Goal: Task Accomplishment & Management: Use online tool/utility

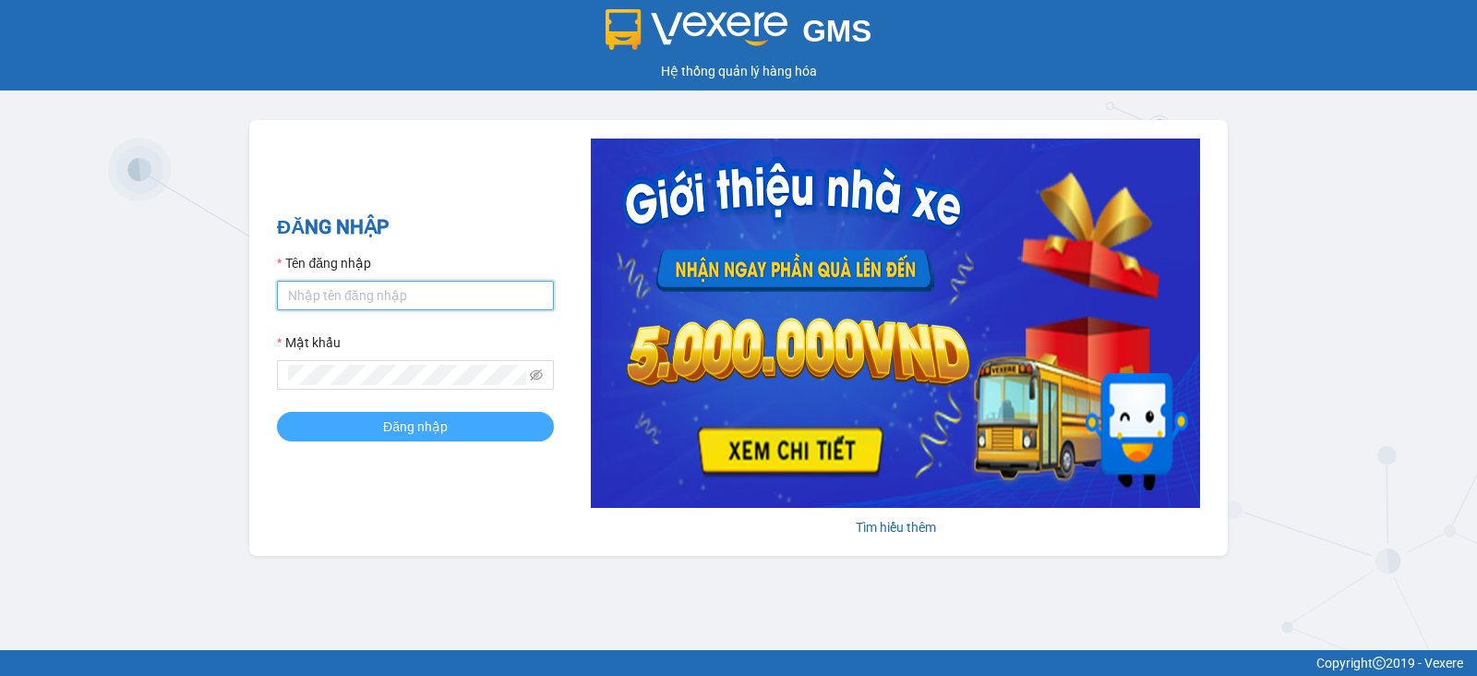
type input "vu.cohai"
click at [358, 435] on button "Đăng nhập" at bounding box center [415, 427] width 277 height 30
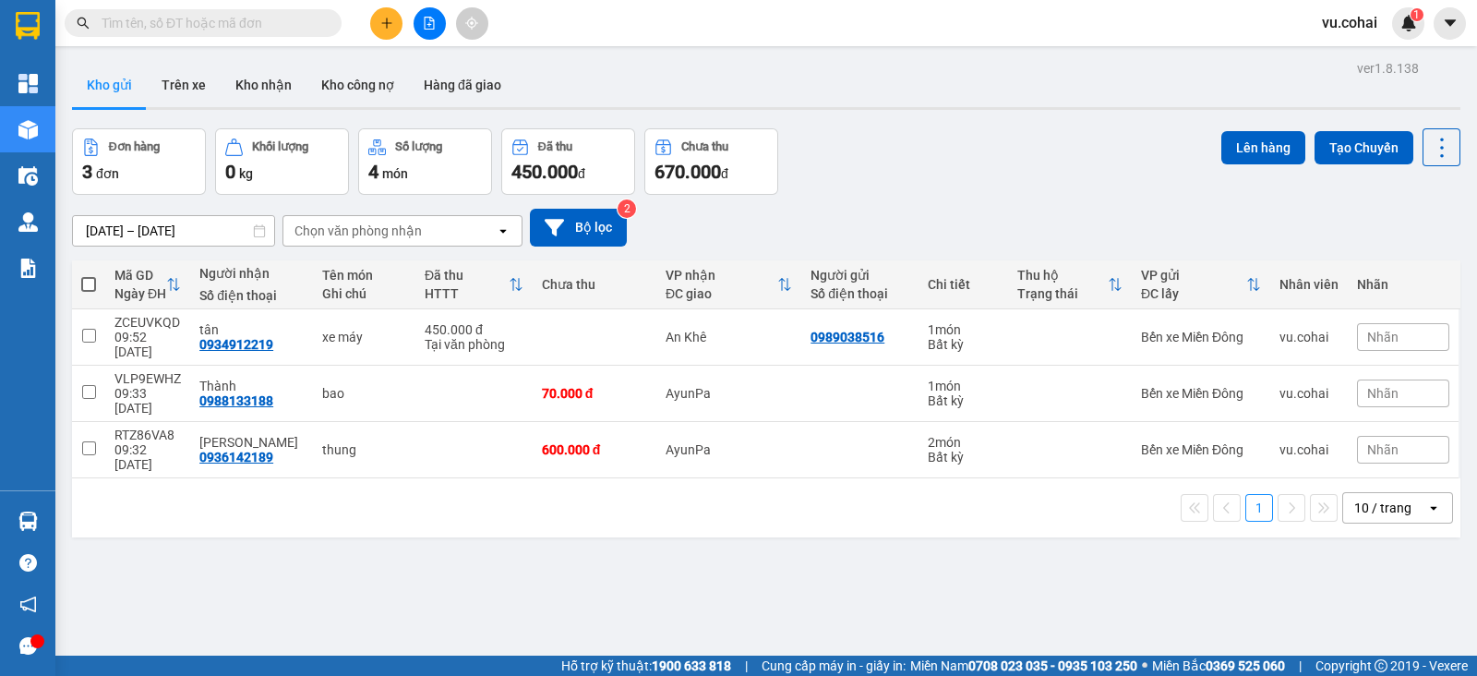
click at [288, 21] on input "text" at bounding box center [211, 23] width 218 height 20
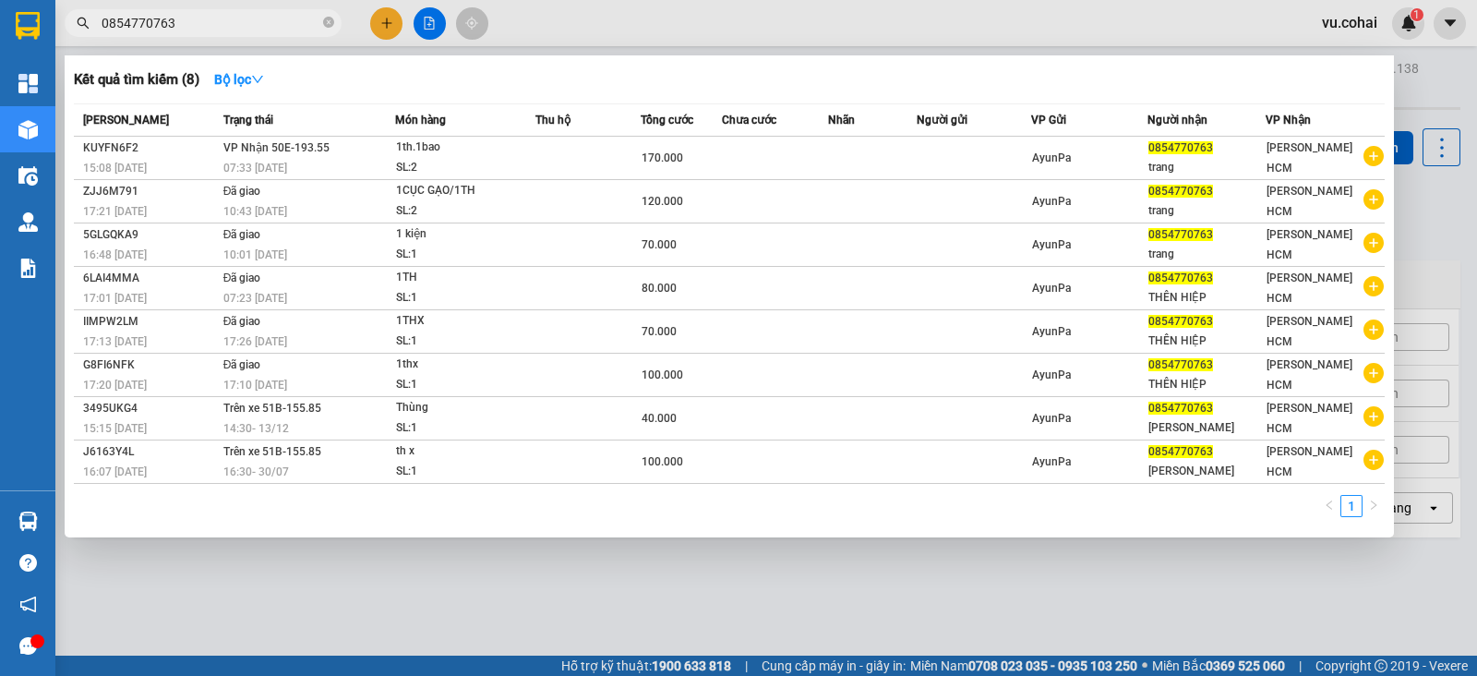
type input "0854770763"
